Goal: Task Accomplishment & Management: Use online tool/utility

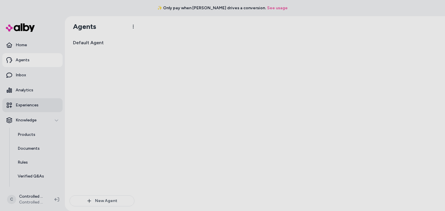
click at [32, 105] on p "Experiences" at bounding box center [27, 106] width 23 height 6
click at [26, 103] on p "Experiences" at bounding box center [27, 106] width 23 height 6
click at [98, 43] on span "Default Agent" at bounding box center [88, 42] width 31 height 7
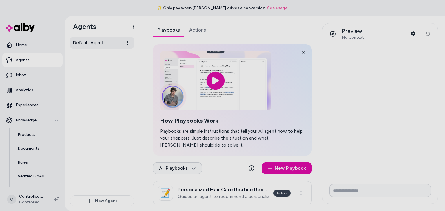
click at [91, 43] on span "Default Agent" at bounding box center [88, 42] width 31 height 7
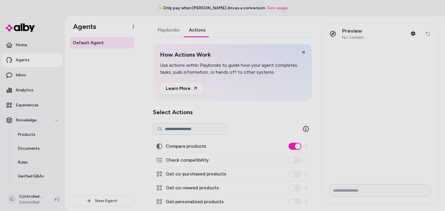
click at [193, 30] on link "Actions" at bounding box center [197, 30] width 26 height 14
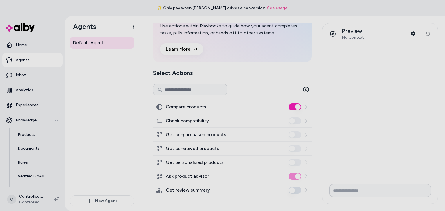
click at [289, 104] on button "Compare products" at bounding box center [294, 107] width 13 height 7
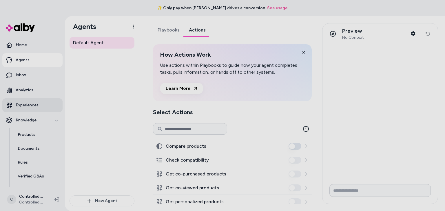
click at [35, 103] on p "Experiences" at bounding box center [27, 106] width 23 height 6
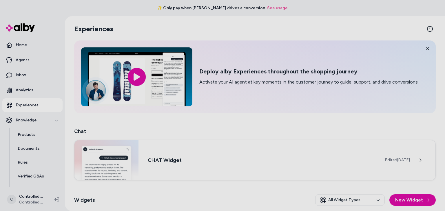
scroll to position [51, 0]
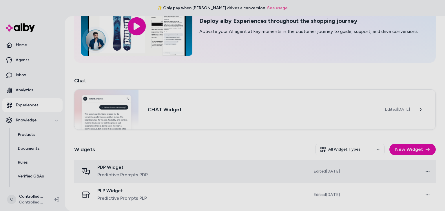
click at [208, 167] on td at bounding box center [223, 171] width 91 height 23
click at [130, 166] on span "PDP Widget" at bounding box center [122, 168] width 50 height 6
click at [162, 172] on div "PDP Widget Predictive Prompts PDP" at bounding box center [126, 172] width 95 height 14
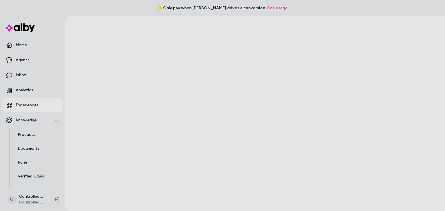
click at [118, 15] on div "✨ Only pay when [PERSON_NAME] drives a conversion. See usage" at bounding box center [222, 8] width 445 height 16
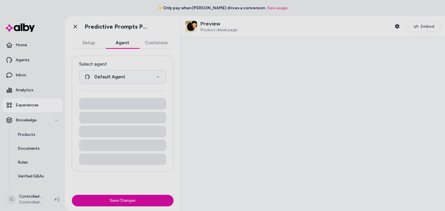
click at [119, 40] on button "Agent" at bounding box center [122, 43] width 34 height 12
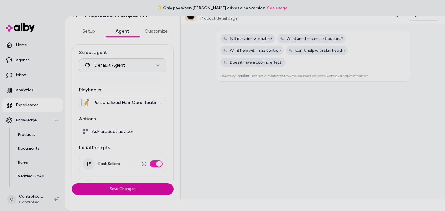
scroll to position [42, 0]
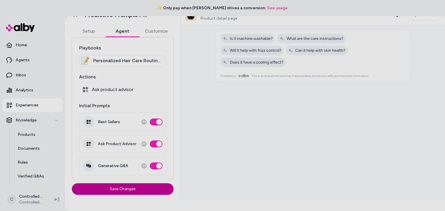
click at [125, 189] on button "Save Changes" at bounding box center [123, 190] width 102 height 12
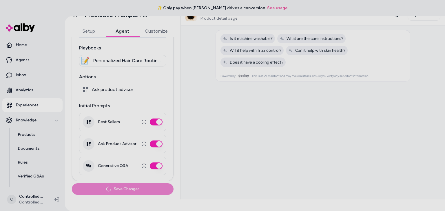
scroll to position [0, 0]
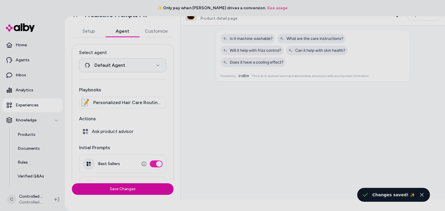
click at [132, 104] on span "Personalized Hair Care Routine Recommendation" at bounding box center [127, 102] width 69 height 7
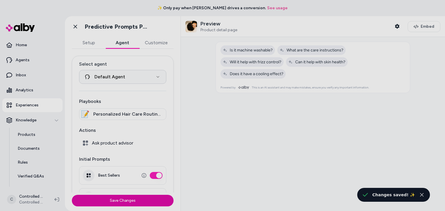
click at [94, 33] on div "**********" at bounding box center [123, 113] width 116 height 195
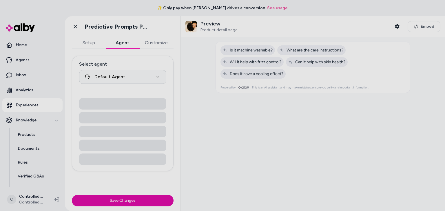
click at [122, 45] on button "Agent" at bounding box center [122, 43] width 34 height 12
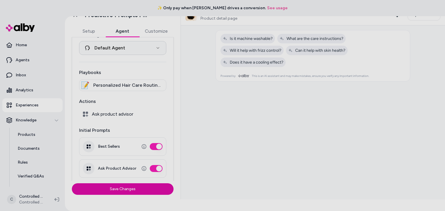
scroll to position [42, 0]
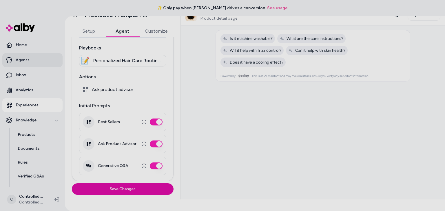
click at [39, 60] on link "Agents" at bounding box center [32, 60] width 60 height 14
click at [34, 62] on link "Agents" at bounding box center [32, 60] width 60 height 14
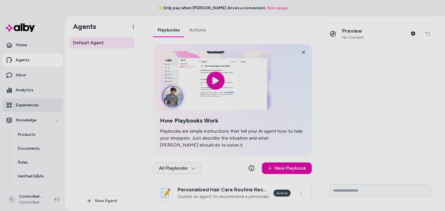
click at [34, 102] on link "Experiences" at bounding box center [32, 105] width 60 height 14
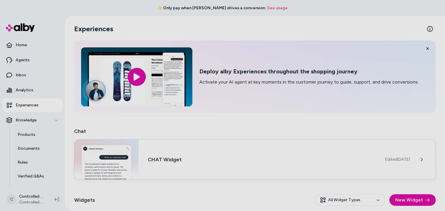
scroll to position [51, 0]
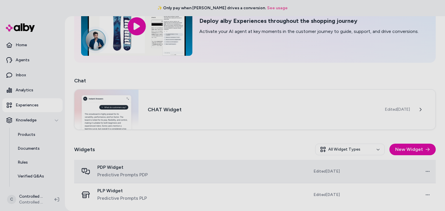
click at [407, 169] on td "Open menu" at bounding box center [389, 171] width 91 height 23
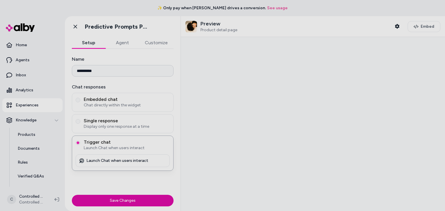
click at [118, 39] on button "Agent" at bounding box center [122, 43] width 34 height 12
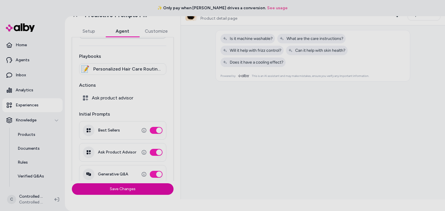
scroll to position [42, 0]
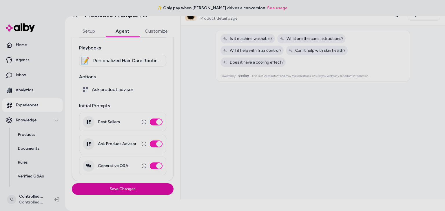
click at [160, 33] on div "**********" at bounding box center [123, 102] width 116 height 195
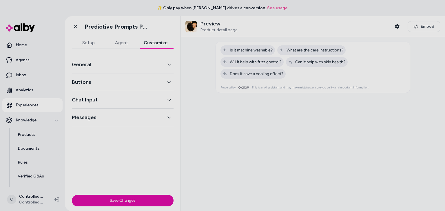
scroll to position [0, 0]
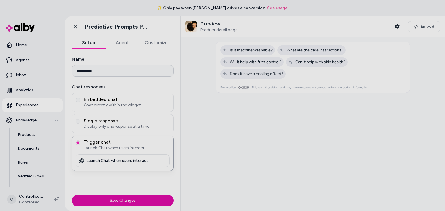
click at [89, 45] on button "Setup" at bounding box center [89, 43] width 34 height 12
click at [122, 47] on button "Agent" at bounding box center [122, 43] width 34 height 12
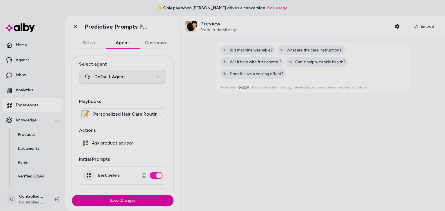
click at [137, 79] on html "**********" at bounding box center [222, 105] width 445 height 211
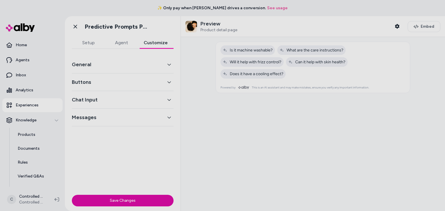
click at [156, 44] on button "Customize" at bounding box center [156, 43] width 36 height 12
click at [136, 99] on button "Chat Input" at bounding box center [123, 100] width 102 height 8
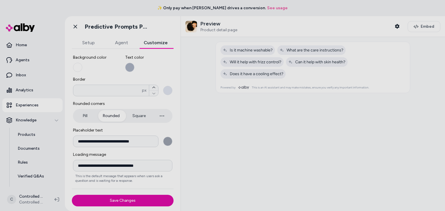
scroll to position [88, 0]
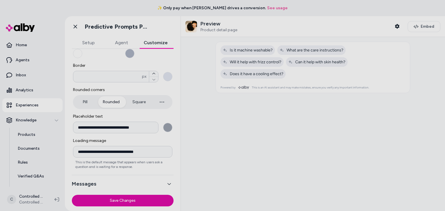
click at [147, 181] on button "Messages" at bounding box center [123, 184] width 102 height 8
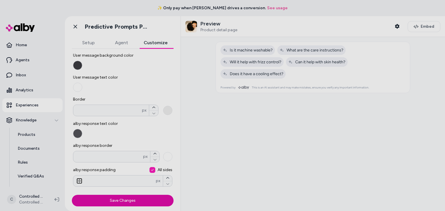
scroll to position [0, 0]
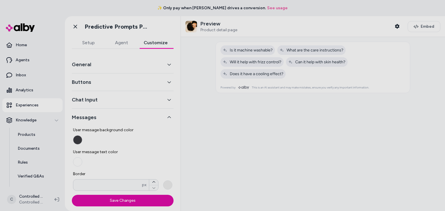
click at [155, 84] on button "Buttons" at bounding box center [123, 82] width 102 height 8
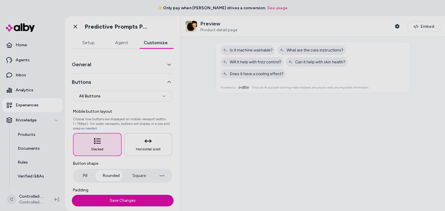
click at [140, 67] on button "General" at bounding box center [123, 65] width 102 height 8
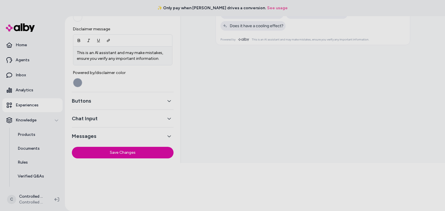
scroll to position [49, 0]
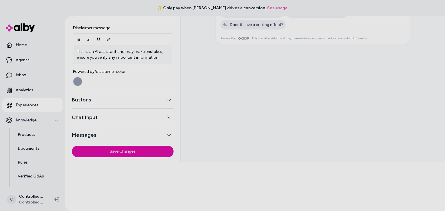
click at [141, 98] on button "Buttons" at bounding box center [123, 100] width 102 height 8
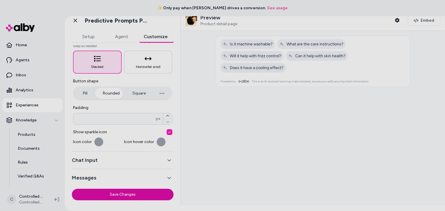
scroll to position [0, 0]
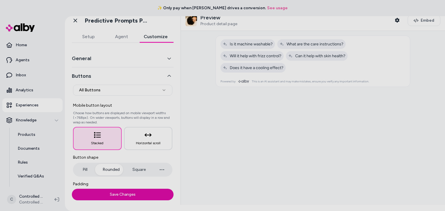
click at [294, 160] on div at bounding box center [313, 118] width 264 height 174
